Goal: Task Accomplishment & Management: Use online tool/utility

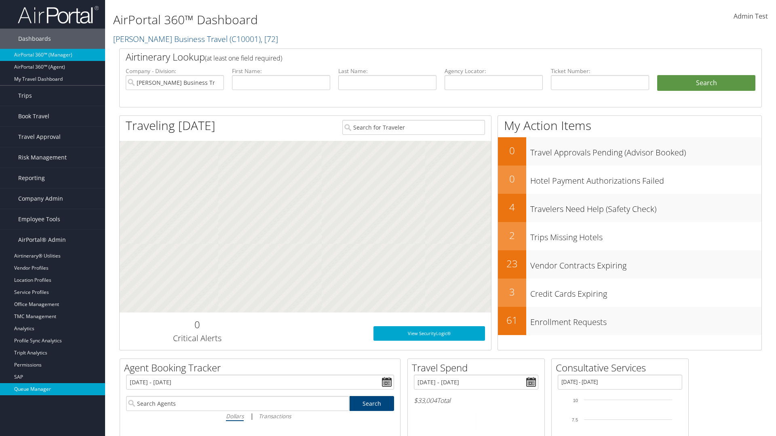
click at [53, 389] on link "Queue Manager" at bounding box center [52, 389] width 105 height 12
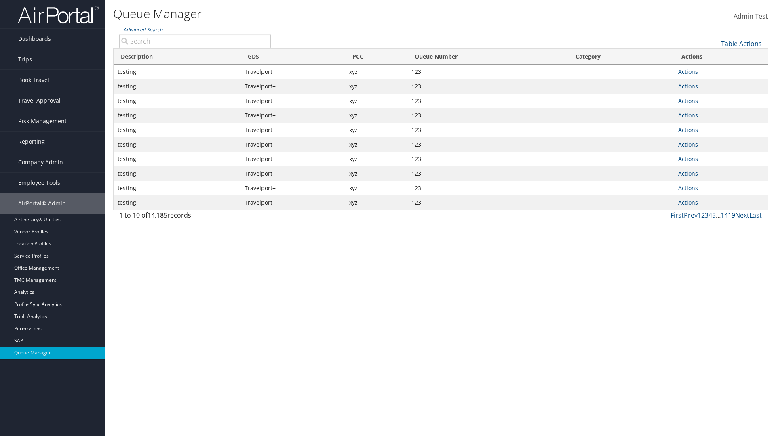
click at [741, 44] on link "Table Actions" at bounding box center [741, 43] width 41 height 9
click at [714, 56] on link "View Errors" at bounding box center [714, 56] width 106 height 14
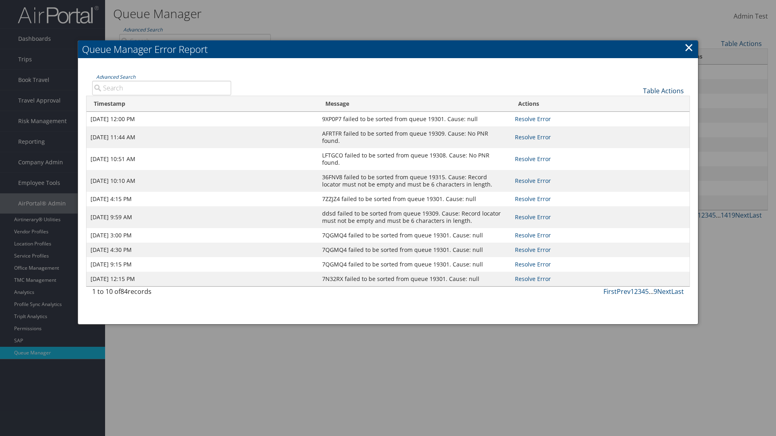
click at [663, 91] on link "Table Actions" at bounding box center [663, 90] width 41 height 9
click at [636, 117] on link "Page Length" at bounding box center [636, 117] width 106 height 14
click at [463, 84] on div "Table Actions" at bounding box center [463, 84] width 453 height 23
click at [663, 91] on link "Table Actions" at bounding box center [663, 90] width 41 height 9
click at [116, 77] on link "Advanced Search" at bounding box center [115, 77] width 39 height 7
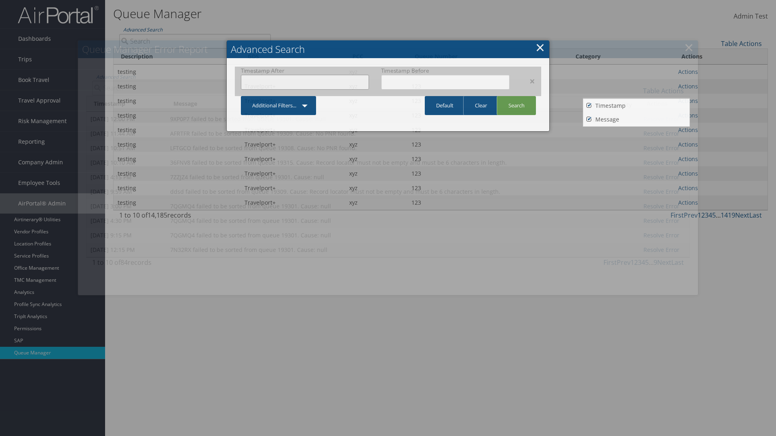
click at [305, 82] on input "text" at bounding box center [305, 82] width 128 height 15
type input "[DATE]"
click at [445, 82] on input "text" at bounding box center [445, 82] width 128 height 15
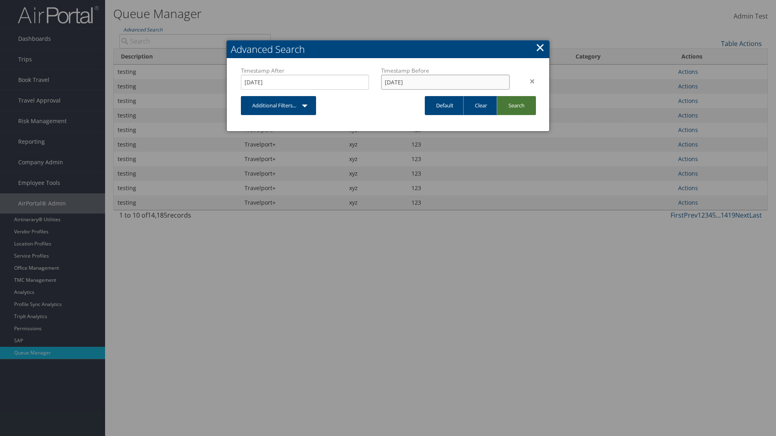
type input "[DATE]"
click at [516, 105] on link "Search" at bounding box center [516, 105] width 39 height 19
